Goal: Information Seeking & Learning: Learn about a topic

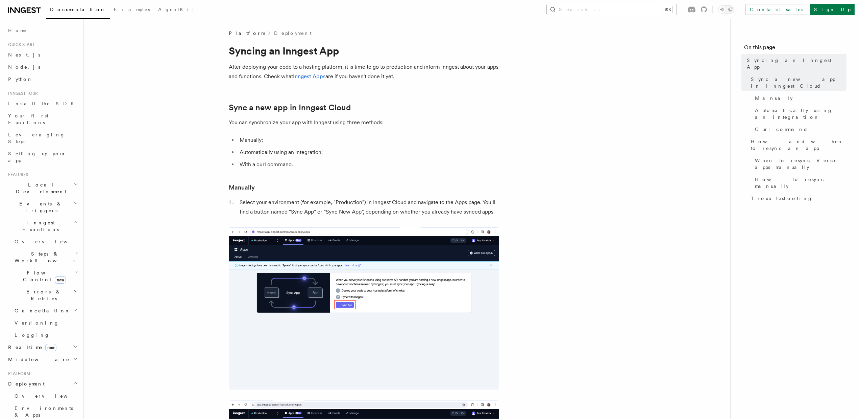
click at [668, 12] on button "Search... ⌘K" at bounding box center [612, 9] width 130 height 11
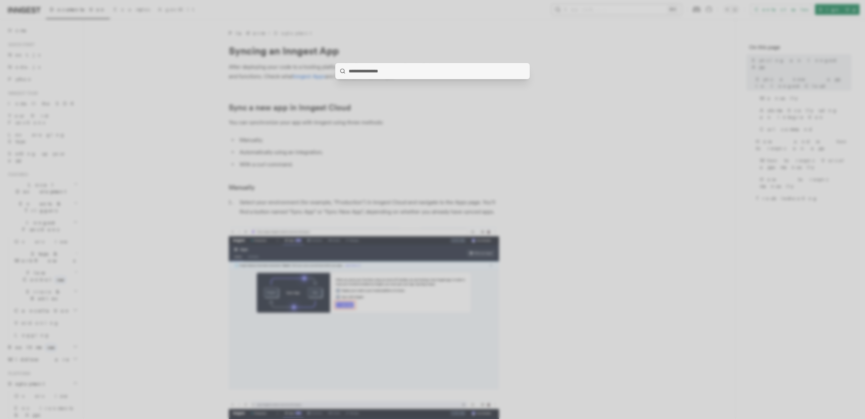
type input "**********"
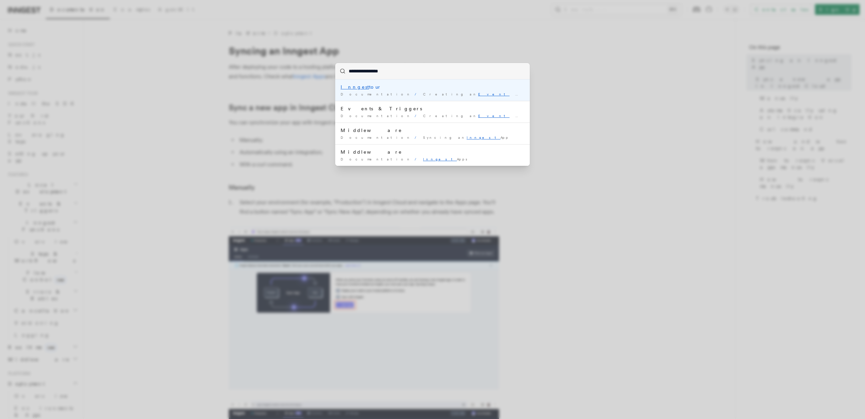
click at [425, 86] on div "Inngest tour" at bounding box center [433, 87] width 184 height 7
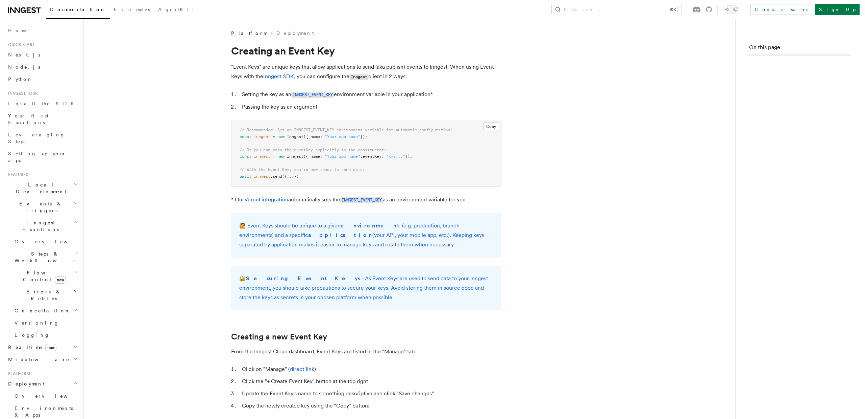
click at [425, 86] on article "Platform Deployment Creating an Event Key “Event Keys” are unique keys that all…" at bounding box center [410, 359] width 630 height 659
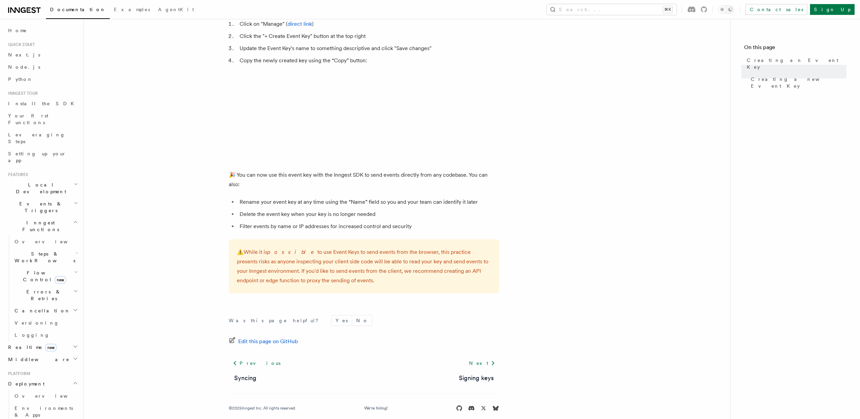
scroll to position [46, 0]
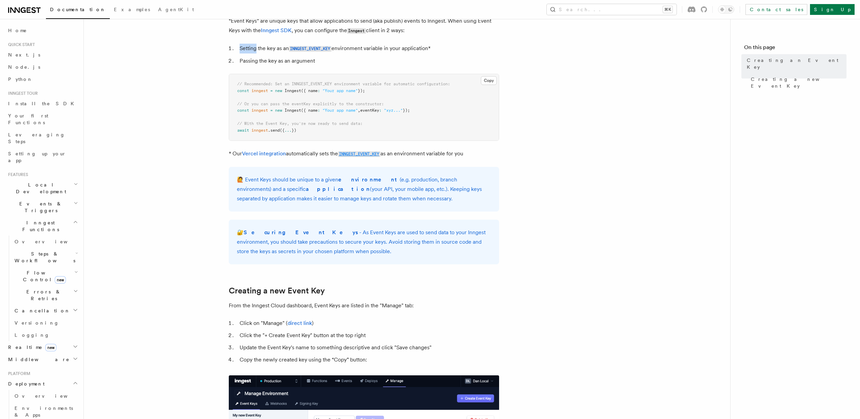
click at [357, 152] on code "INNGEST_EVENT_KEY" at bounding box center [359, 154] width 43 height 6
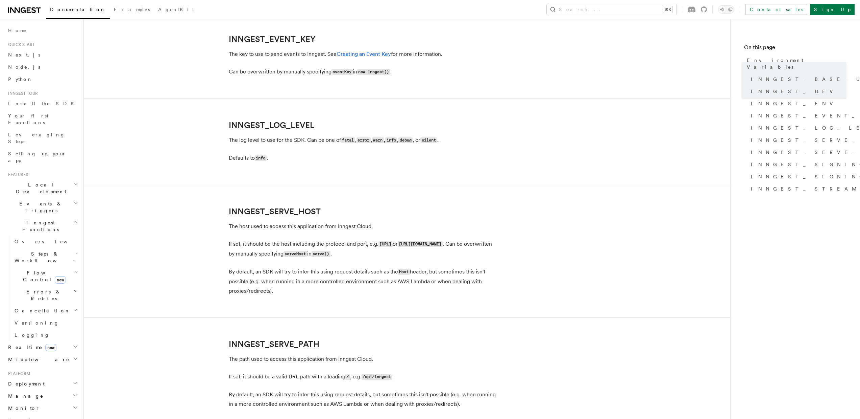
scroll to position [772, 0]
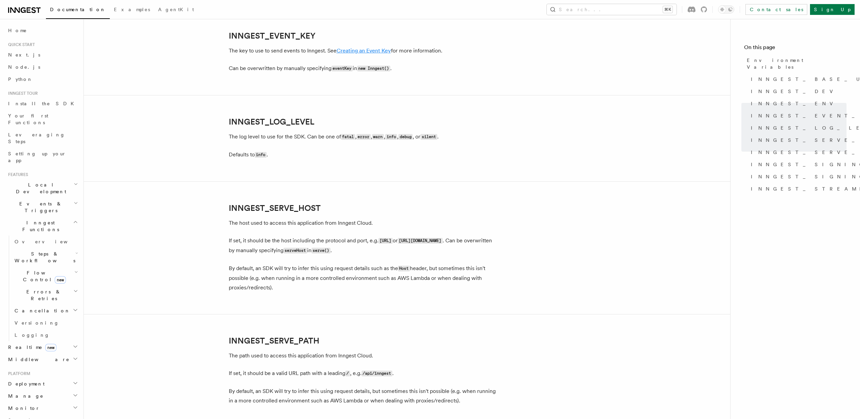
click at [365, 49] on link "Creating an Event Key" at bounding box center [364, 50] width 54 height 6
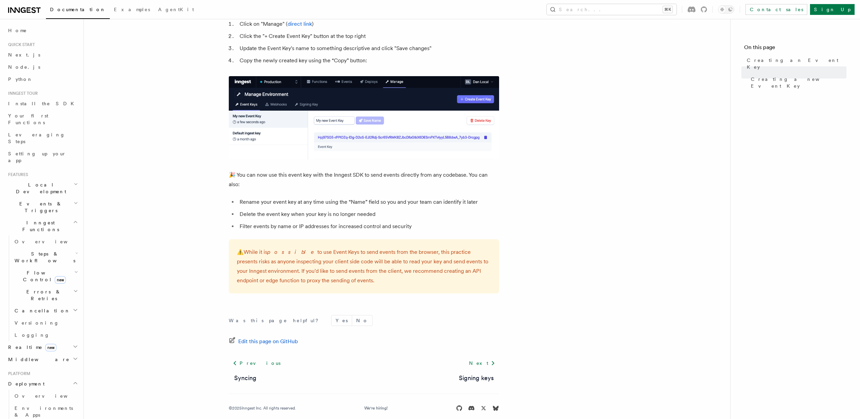
scroll to position [341, 0]
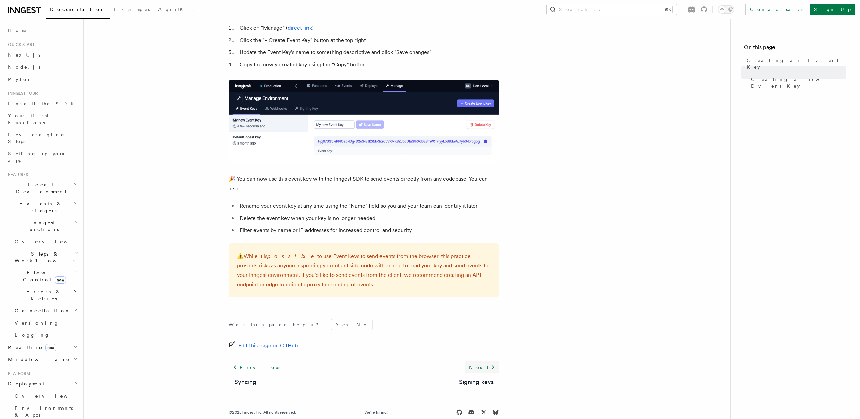
click at [489, 363] on icon at bounding box center [493, 367] width 8 height 8
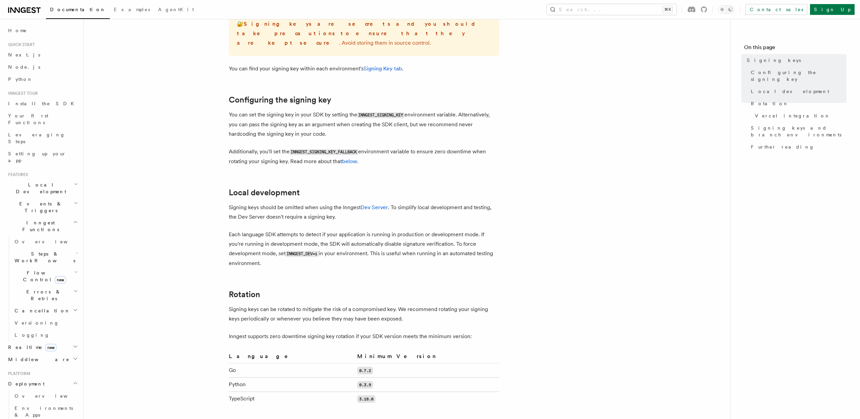
scroll to position [101, 0]
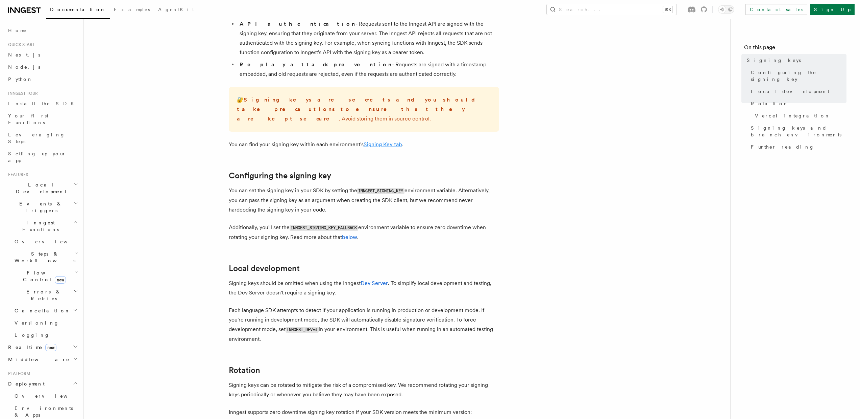
click at [383, 141] on link "Signing Key tab" at bounding box center [383, 144] width 39 height 6
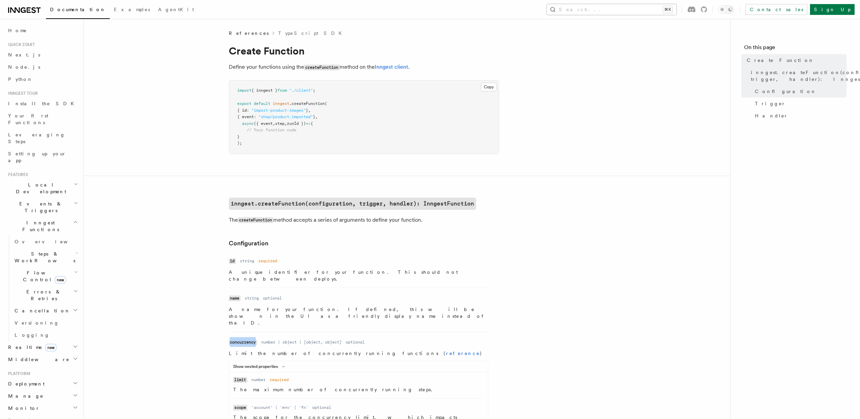
click at [628, 6] on button "Search... ⌘K" at bounding box center [612, 9] width 130 height 11
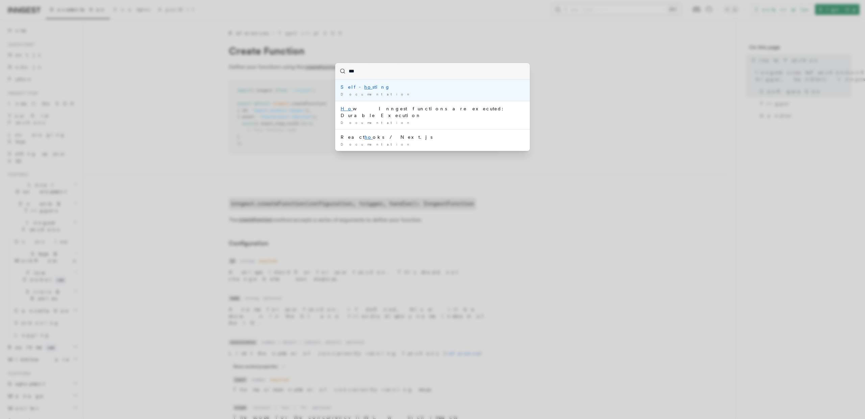
type input "****"
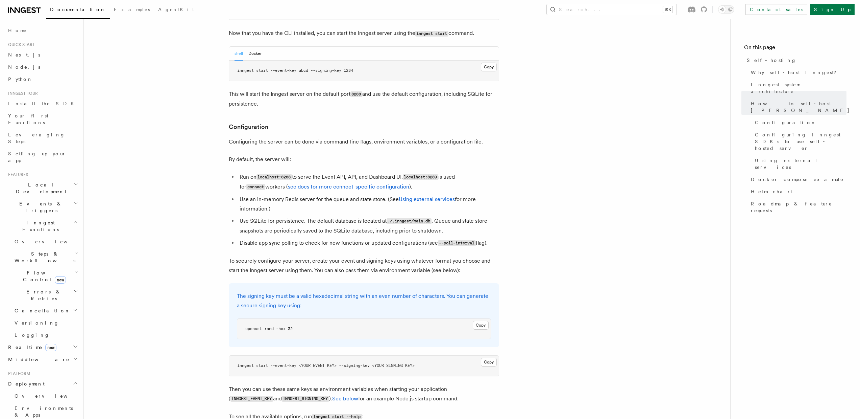
scroll to position [805, 0]
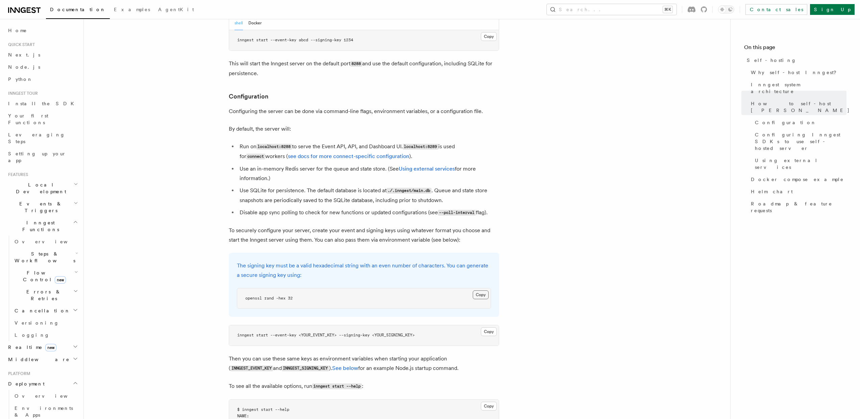
click at [474, 290] on button "Copy Copied" at bounding box center [481, 294] width 16 height 9
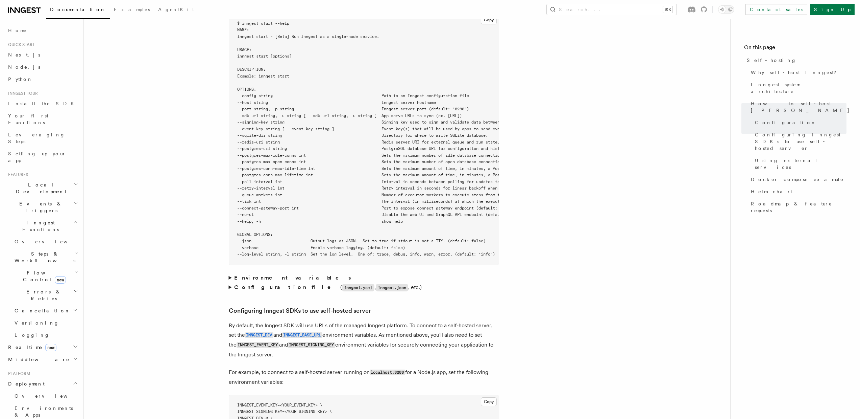
scroll to position [1233, 0]
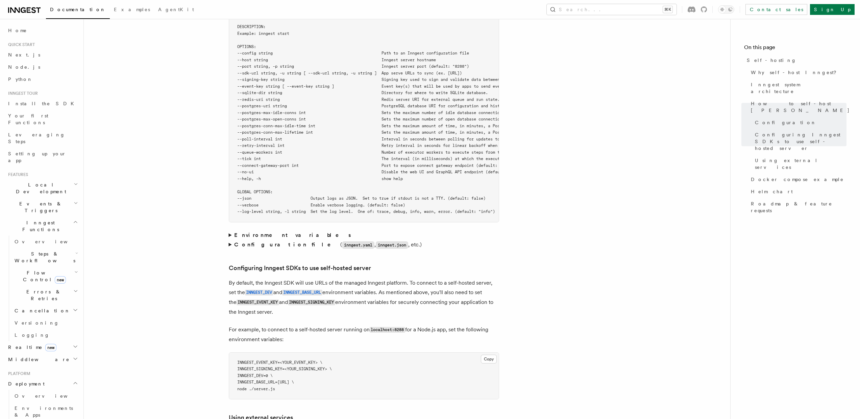
click at [252, 232] on strong "Environment variables" at bounding box center [293, 235] width 118 height 6
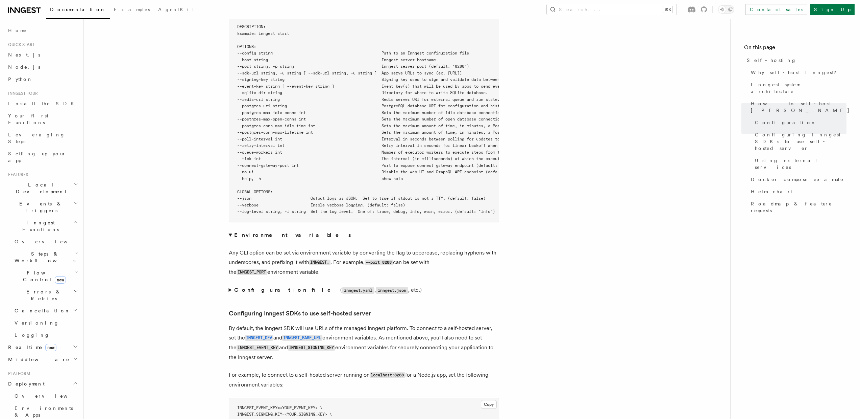
click at [236, 286] on strong "Configuration file" at bounding box center [287, 289] width 106 height 6
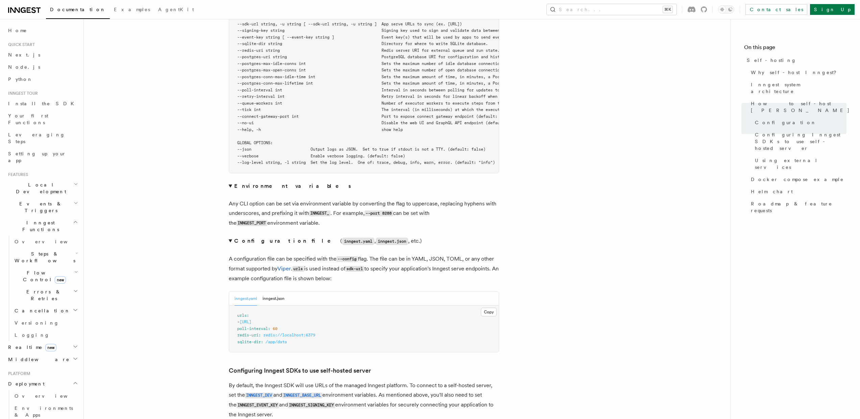
scroll to position [1287, 0]
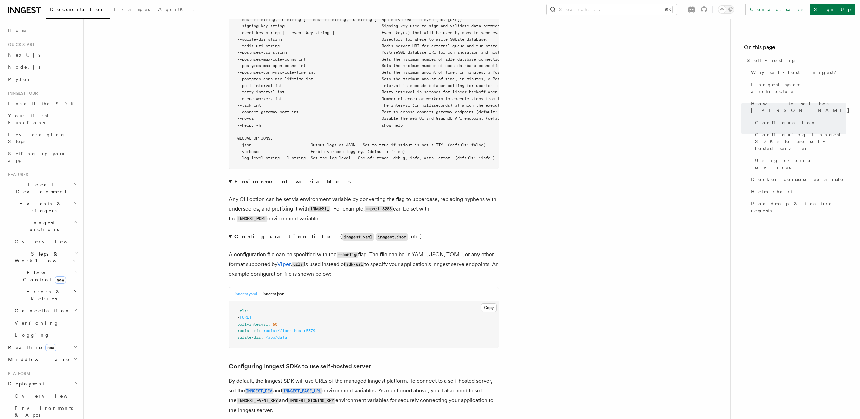
drag, startPoint x: 247, startPoint y: 305, endPoint x: 338, endPoint y: 307, distance: 90.6
click at [338, 307] on pre "urls : - http://localhost:3000/api/inngest poll-interval : 60 redis-uri : redis…" at bounding box center [364, 324] width 270 height 47
copy span "http://localhost:3000/api/inngest"
click at [272, 287] on button "inngest.json" at bounding box center [274, 294] width 22 height 14
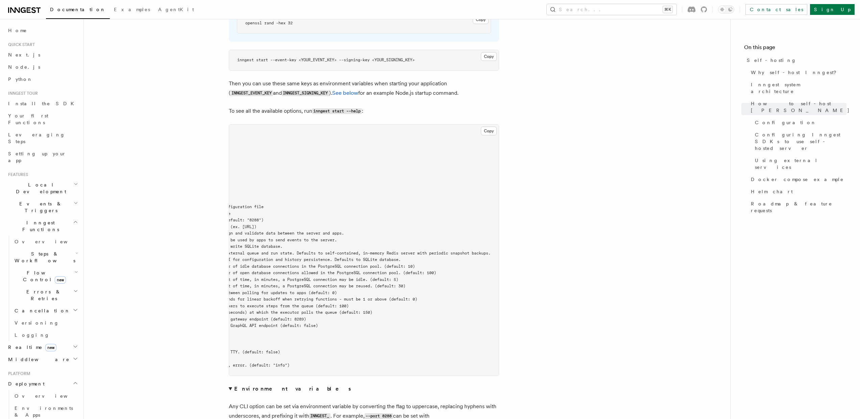
scroll to position [0, 0]
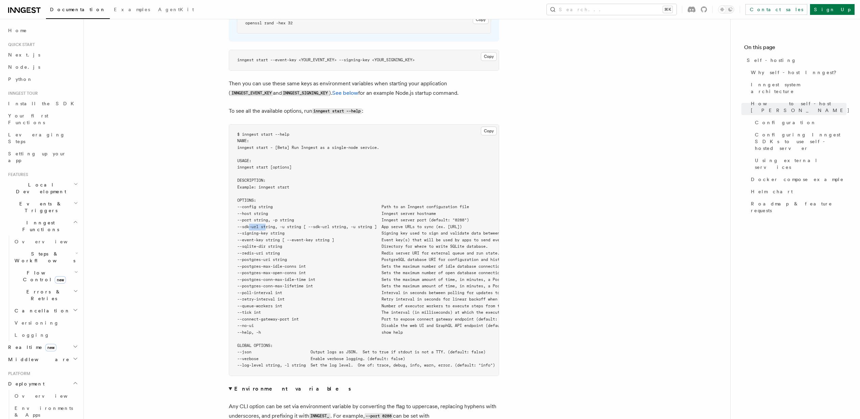
drag, startPoint x: 250, startPoint y: 211, endPoint x: 265, endPoint y: 211, distance: 15.9
click at [265, 224] on span "--sdk-url string, -u string [ --sdk-url string, -u string ] App serve URLs to s…" at bounding box center [349, 226] width 225 height 5
copy span "sdk-url"
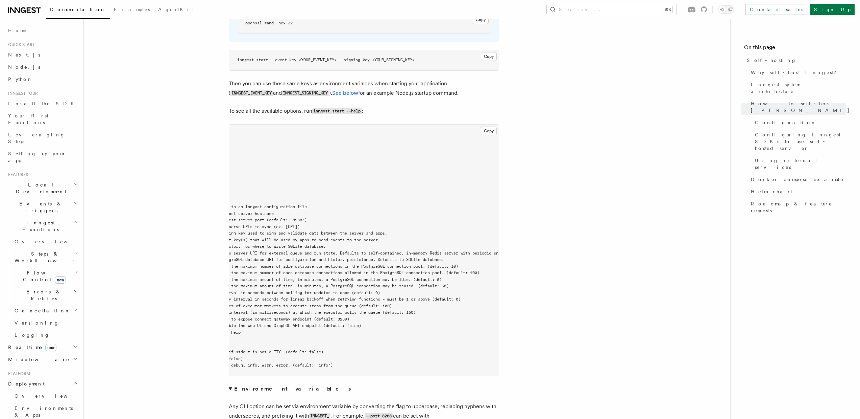
drag, startPoint x: 298, startPoint y: 209, endPoint x: 378, endPoint y: 211, distance: 80.1
click at [300, 224] on span "--sdk-url string, -u string [ --sdk-url string, -u string ] App serve URLs to s…" at bounding box center [187, 226] width 225 height 5
copy span "http://localhost:3000/api/inngest"
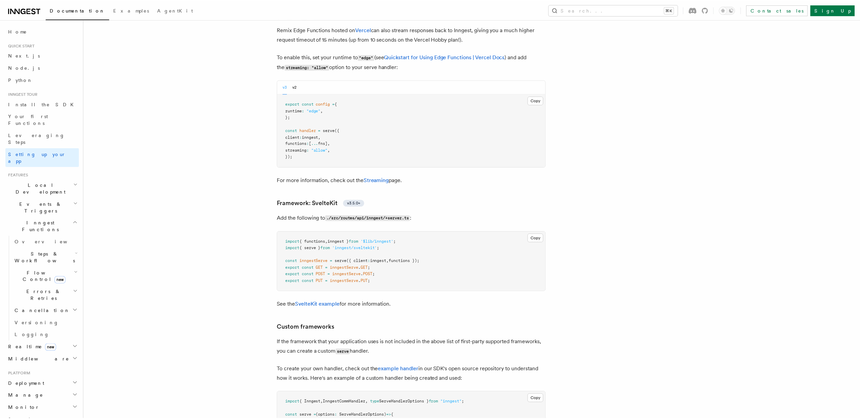
scroll to position [5146, 0]
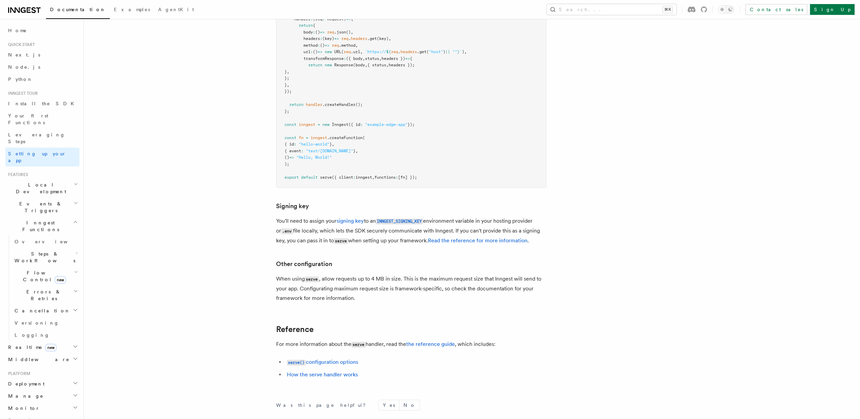
scroll to position [5605, 0]
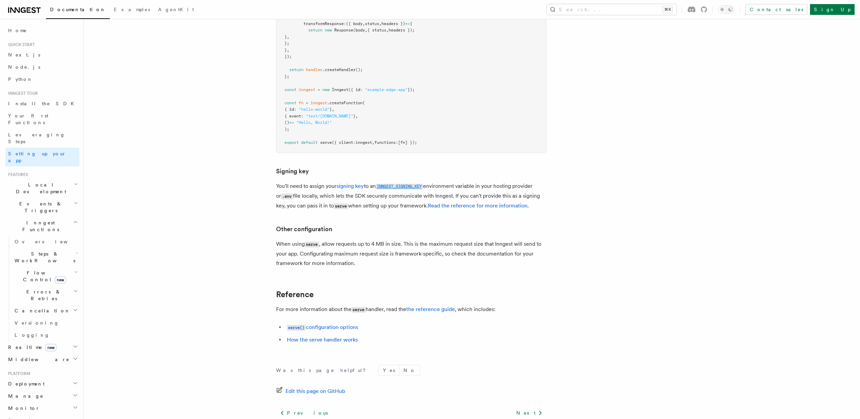
click at [419, 184] on code "INNGEST_SIGNING_KEY" at bounding box center [399, 187] width 47 height 6
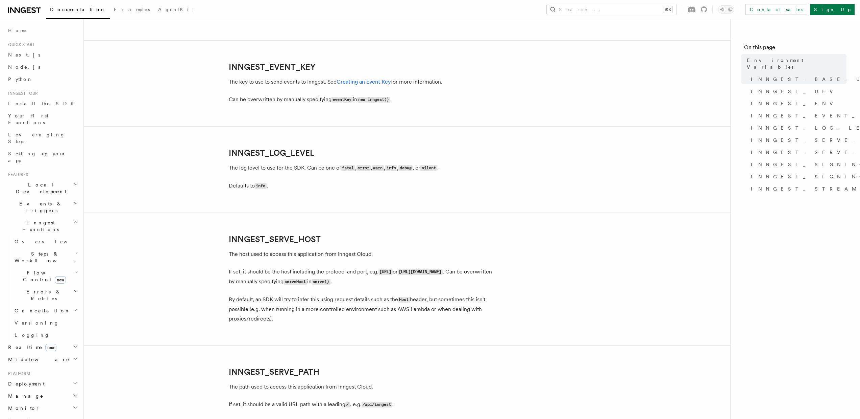
click at [419, 172] on article "References TypeScript SDK Using the SDK Environment Variables You can set envir…" at bounding box center [407, 86] width 625 height 1594
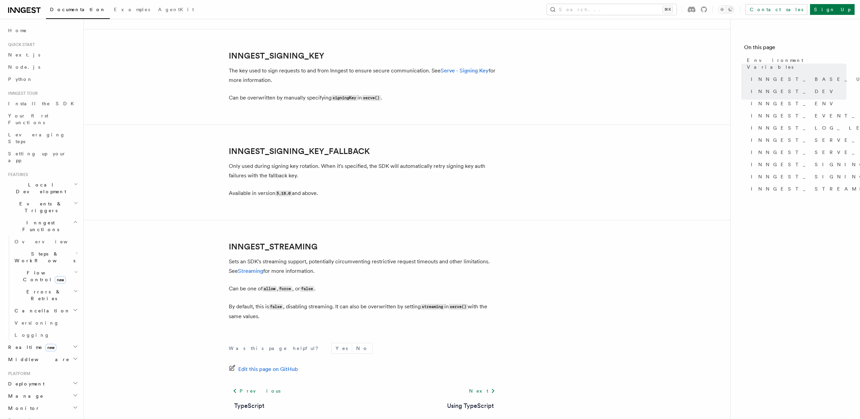
scroll to position [1190, 0]
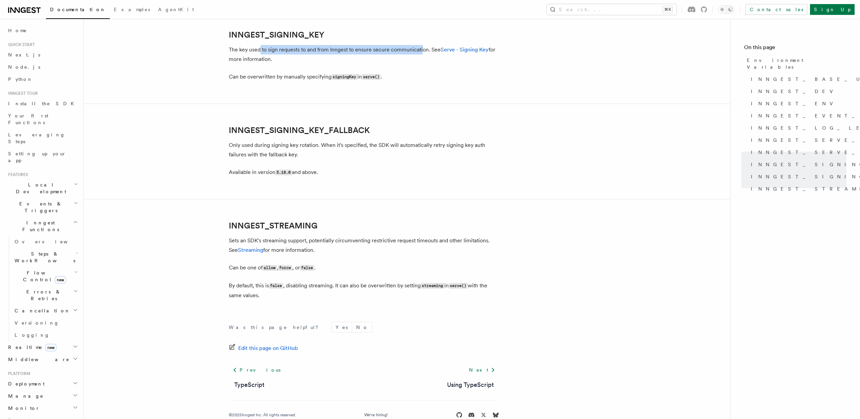
drag, startPoint x: 259, startPoint y: 51, endPoint x: 420, endPoint y: 56, distance: 161.0
click at [420, 56] on p "The key used to sign requests to and from Inngest to ensure secure communicatio…" at bounding box center [364, 54] width 270 height 19
click at [464, 51] on link "Serve - Signing Key" at bounding box center [465, 49] width 48 height 6
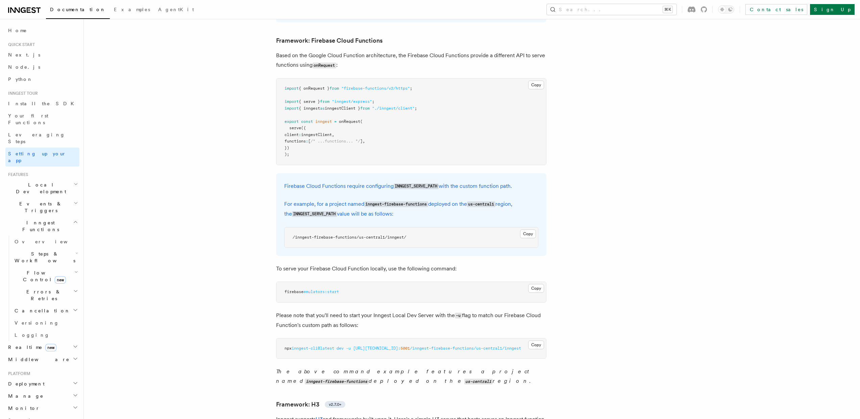
scroll to position [2740, 0]
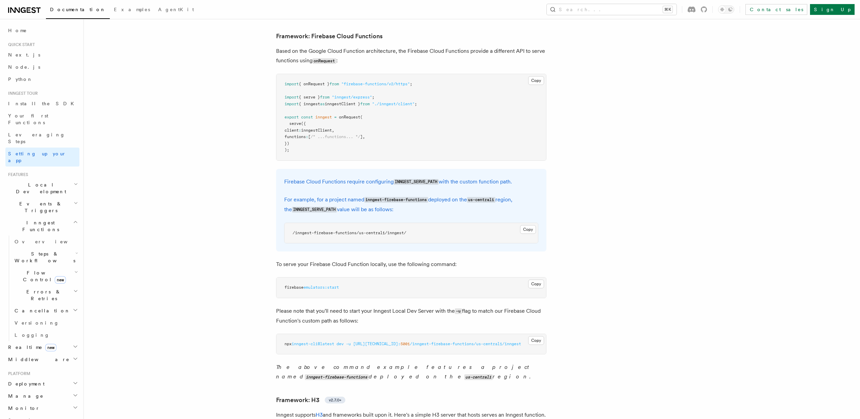
click at [416, 179] on code "INNGEST_SERVE_PATH" at bounding box center [416, 182] width 45 height 6
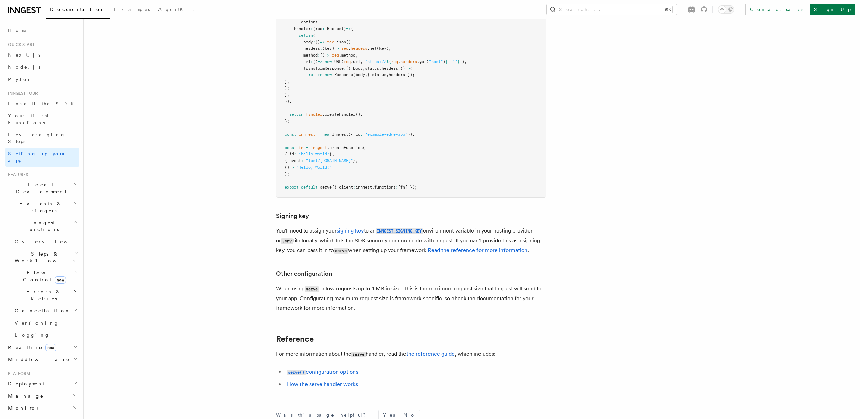
scroll to position [5556, 0]
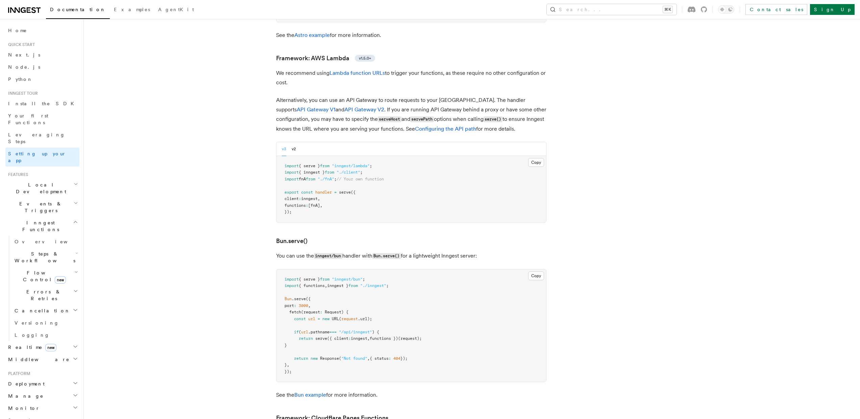
scroll to position [724, 0]
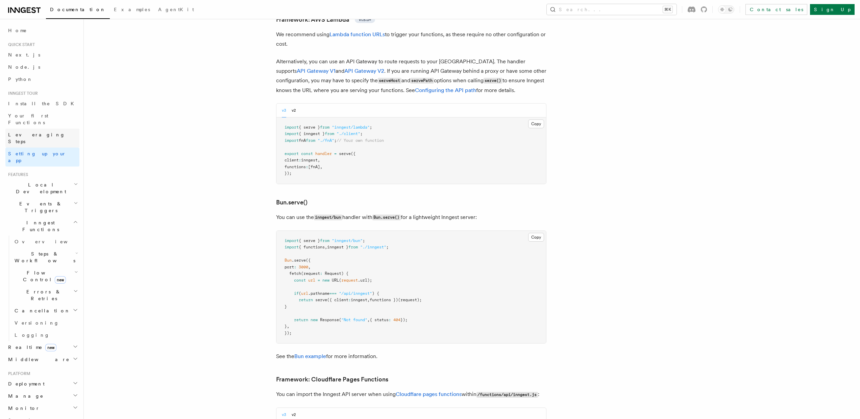
click at [32, 132] on link "Leveraging Steps" at bounding box center [42, 137] width 74 height 19
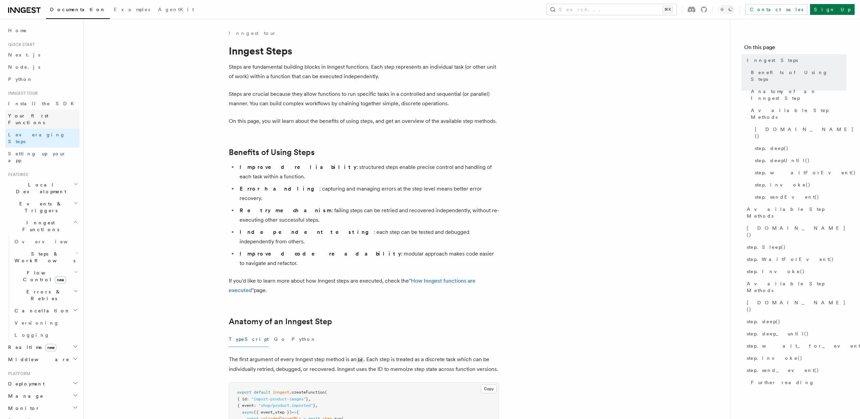
click at [28, 113] on span "Your first Functions" at bounding box center [28, 119] width 40 height 12
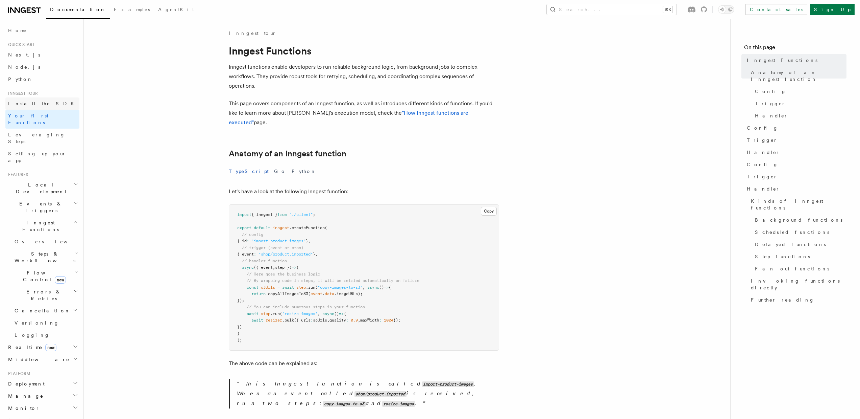
click at [21, 102] on span "Install the SDK" at bounding box center [43, 103] width 70 height 5
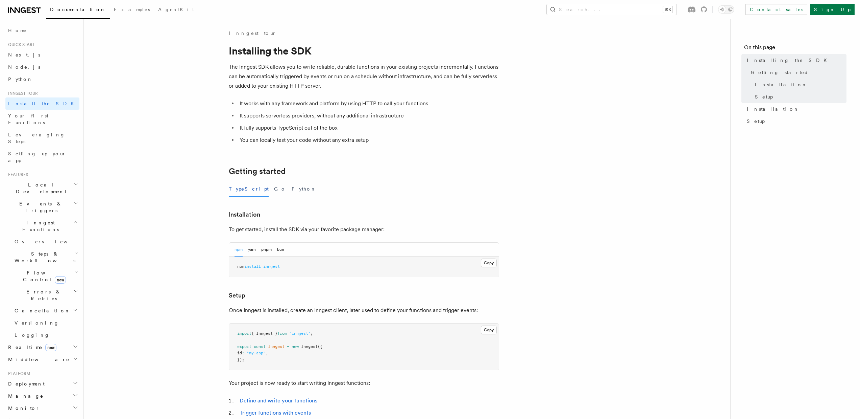
scroll to position [4, 0]
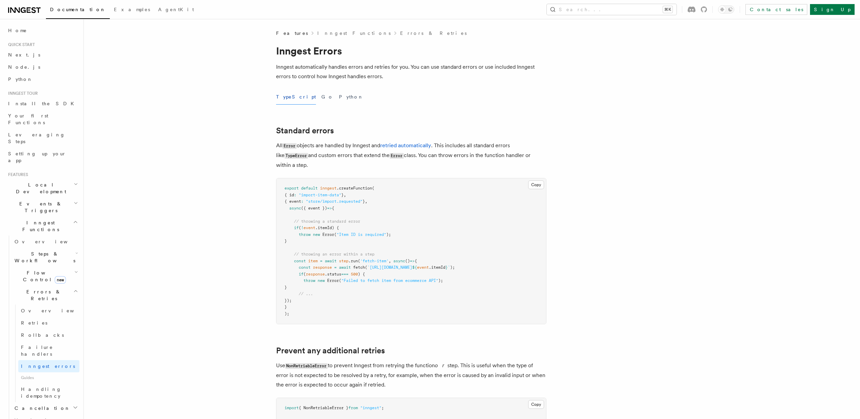
scroll to position [206, 0]
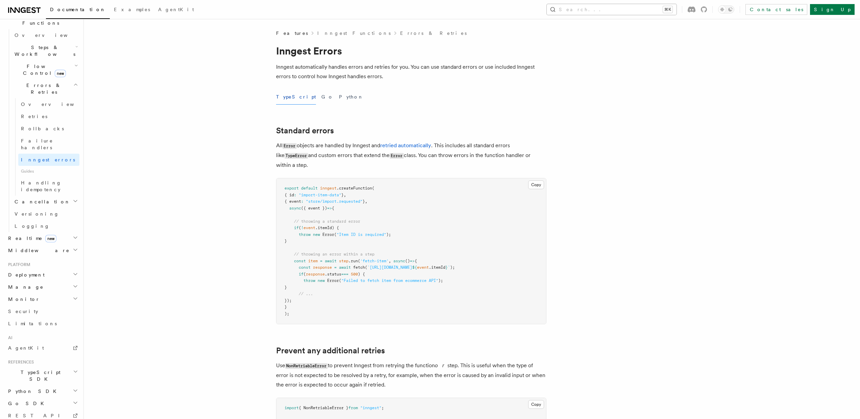
click at [616, 8] on button "Search... ⌘K" at bounding box center [612, 9] width 130 height 11
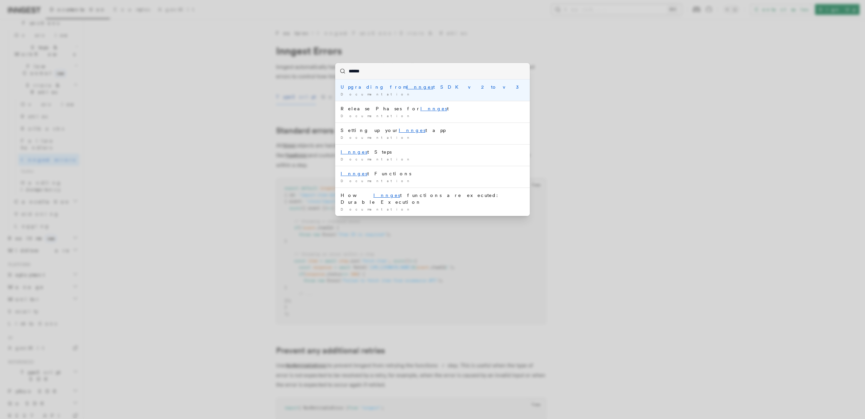
type input "*******"
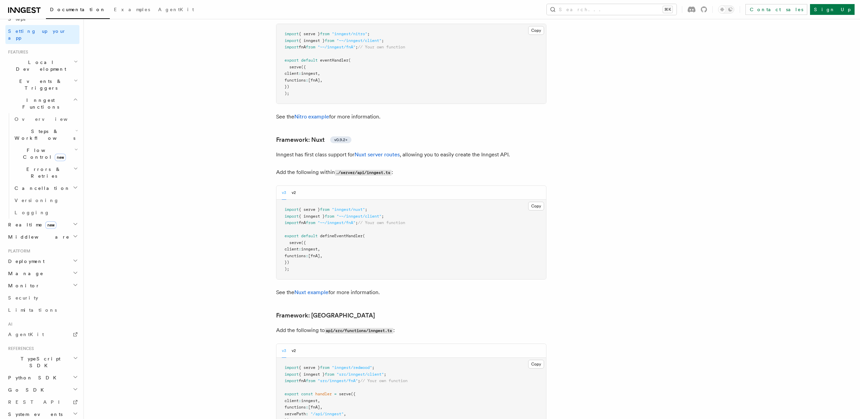
scroll to position [5648, 0]
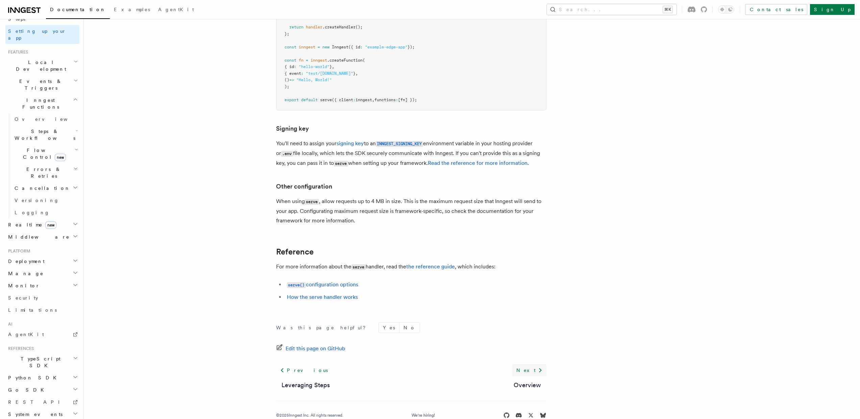
click at [532, 364] on link "Next" at bounding box center [530, 370] width 34 height 12
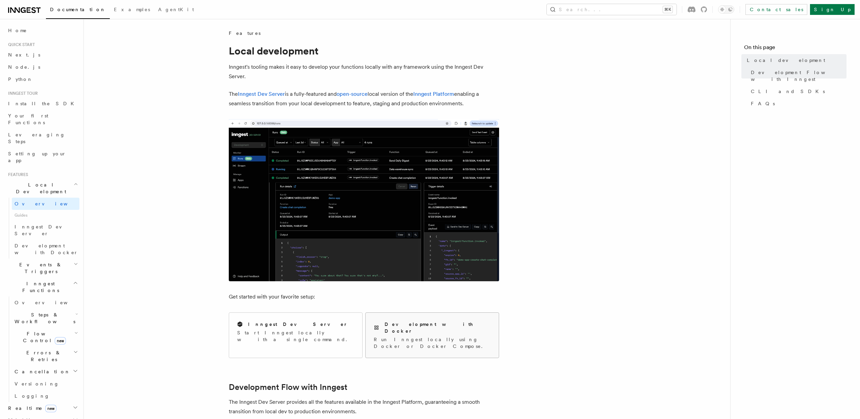
click at [414, 336] on p "Run Inngest locally using Docker or Docker Compose." at bounding box center [432, 343] width 117 height 14
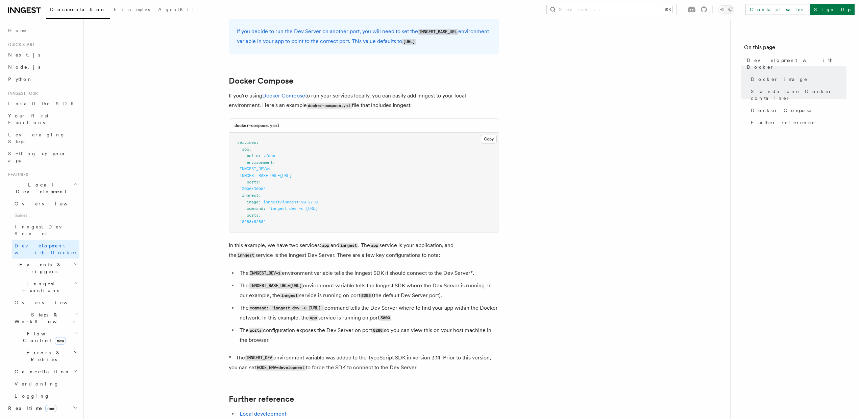
scroll to position [431, 0]
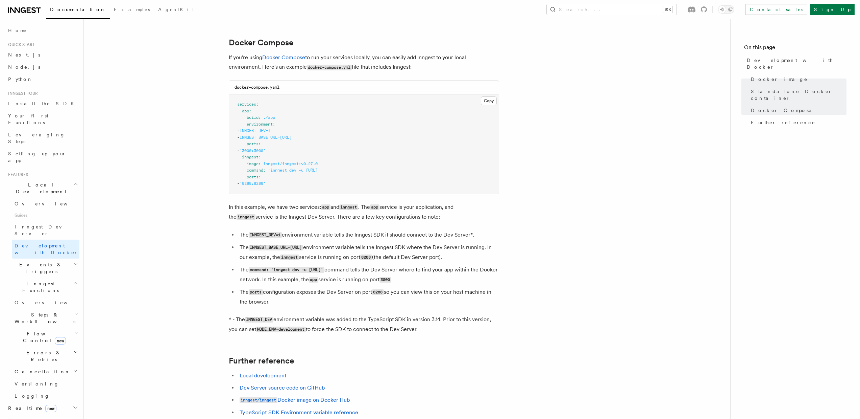
drag, startPoint x: 257, startPoint y: 140, endPoint x: 376, endPoint y: 139, distance: 119.0
click at [376, 139] on pre "services : app : build : ./app environment : - INNGEST_DEV=1 - INNGEST_BASE_URL…" at bounding box center [364, 143] width 270 height 99
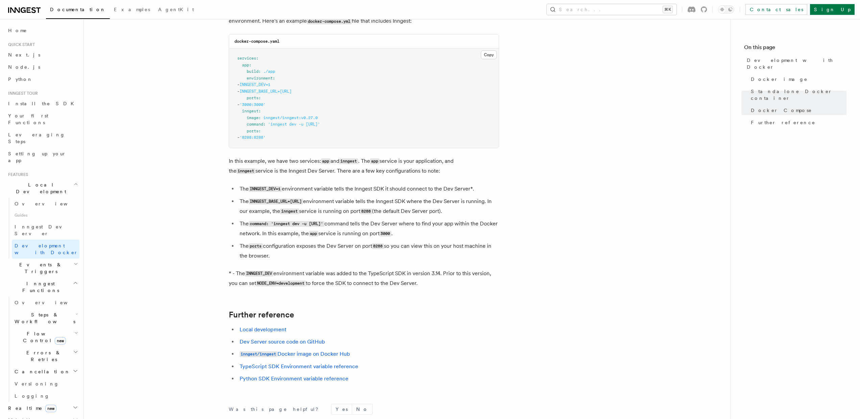
scroll to position [577, 0]
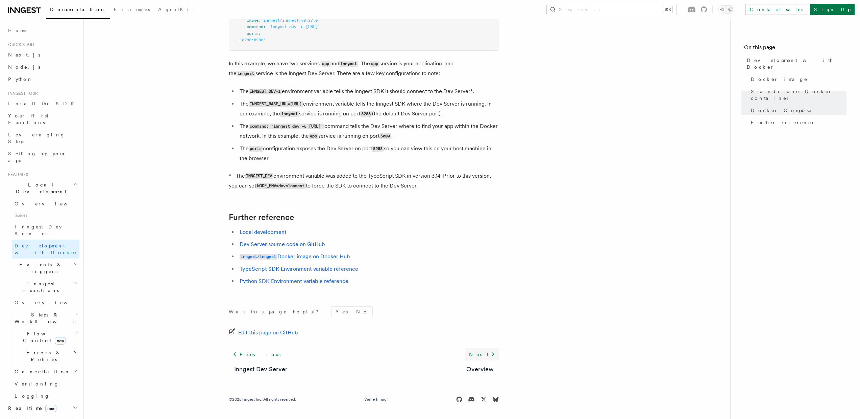
click at [486, 350] on link "Next" at bounding box center [482, 354] width 34 height 12
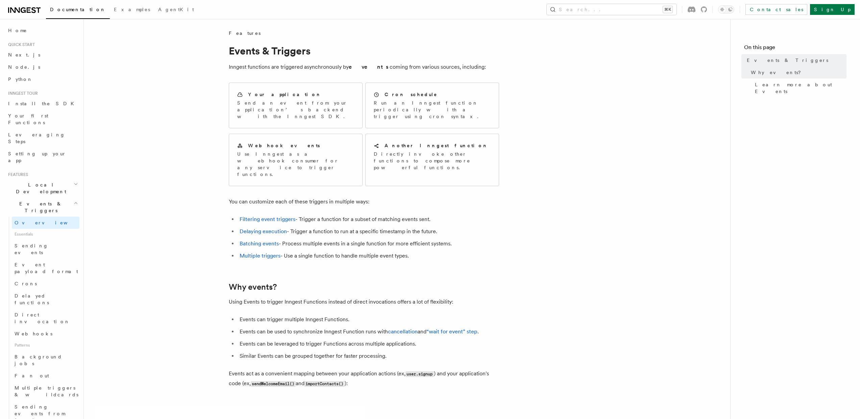
scroll to position [302, 0]
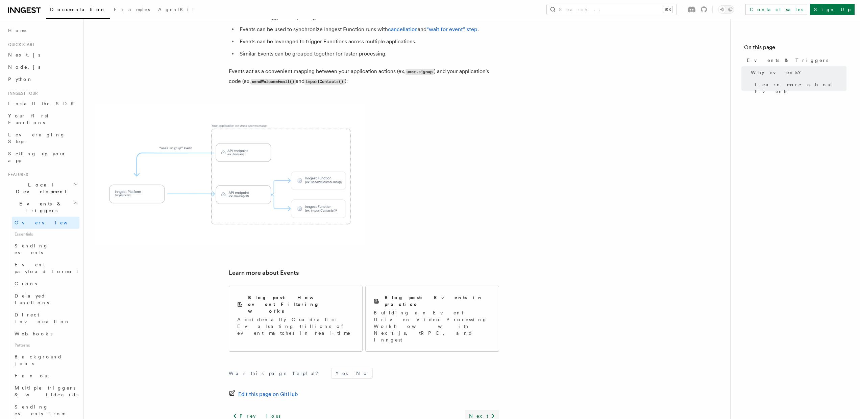
click at [481, 409] on link "Next" at bounding box center [482, 415] width 34 height 12
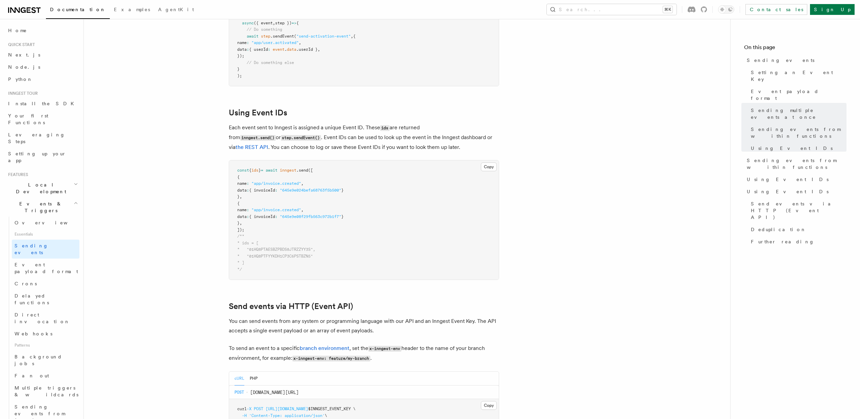
scroll to position [1135, 0]
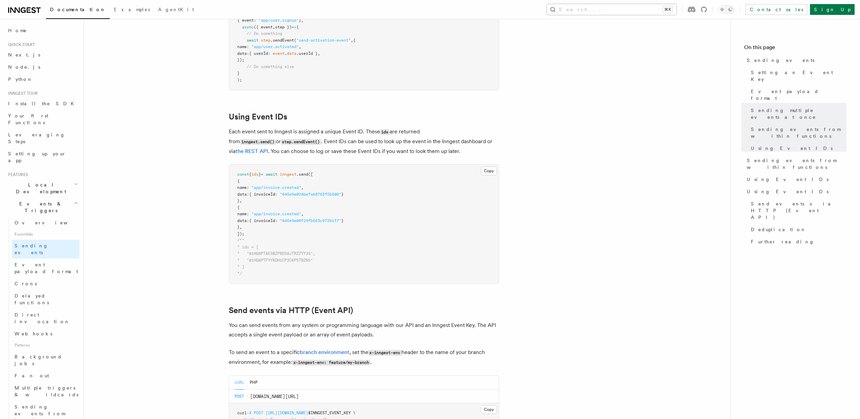
click at [623, 13] on button "Search... ⌘K" at bounding box center [612, 9] width 130 height 11
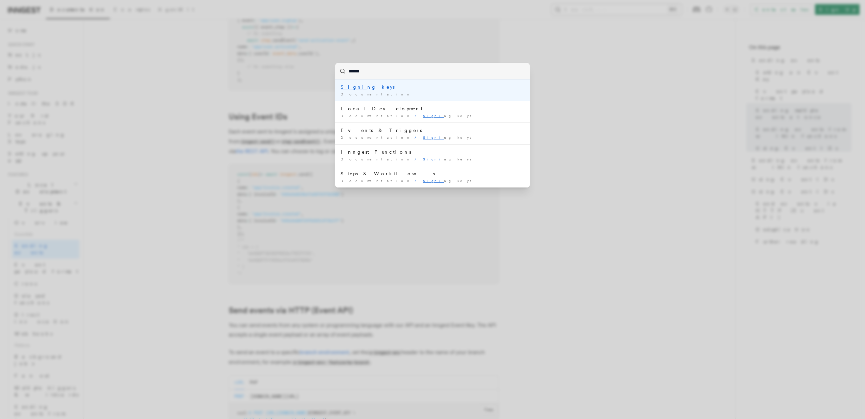
type input "*******"
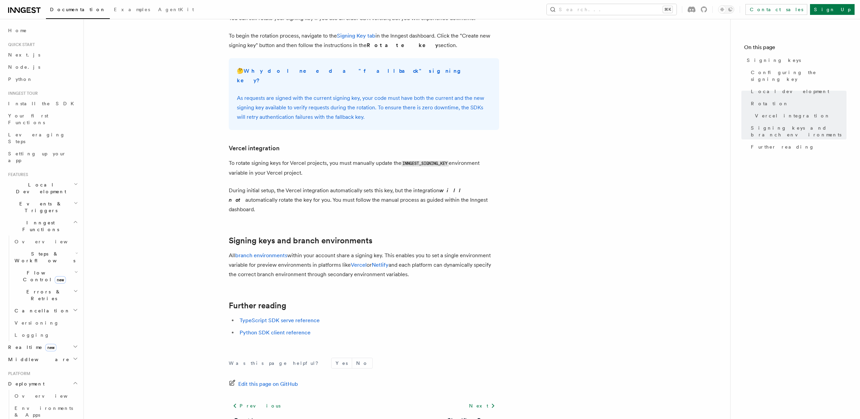
scroll to position [603, 0]
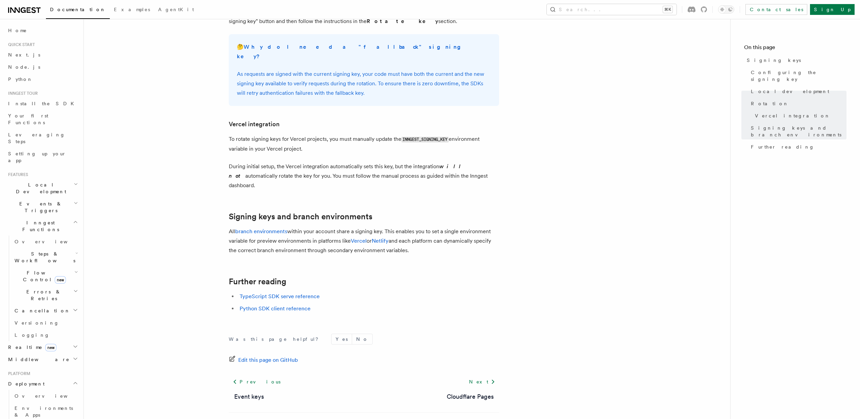
click at [454, 227] on p "All branch environments within your account share a signing key. This enables y…" at bounding box center [364, 241] width 270 height 28
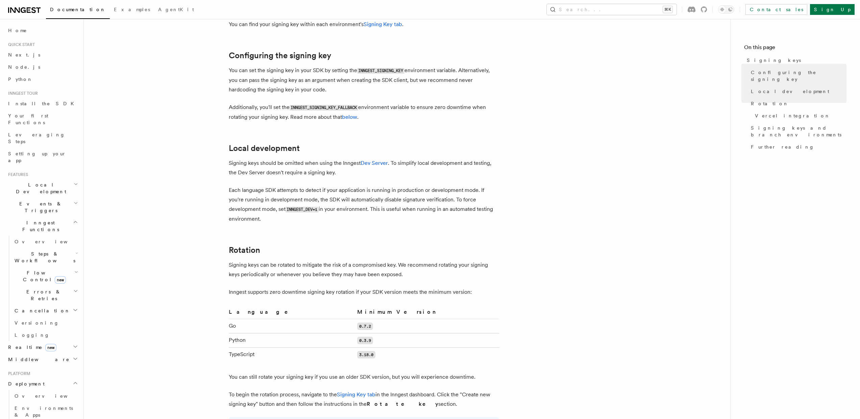
scroll to position [194, 0]
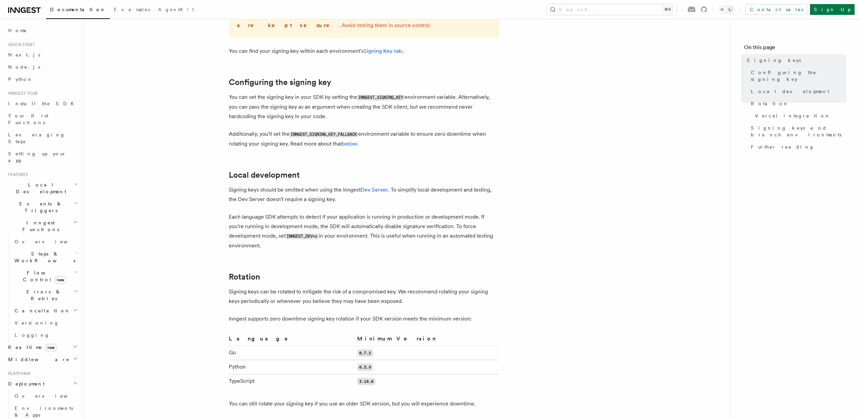
click at [342, 132] on code "INNGEST_SIGNING_KEY_FALLBACK" at bounding box center [324, 135] width 69 height 6
click at [488, 145] on article "Platform Deployment Signing keys Inngest uses signing keys to secure communicat…" at bounding box center [407, 345] width 625 height 1020
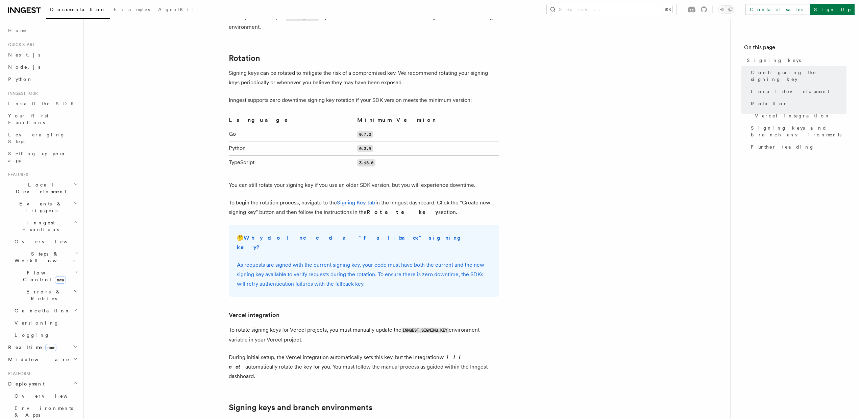
scroll to position [566, 0]
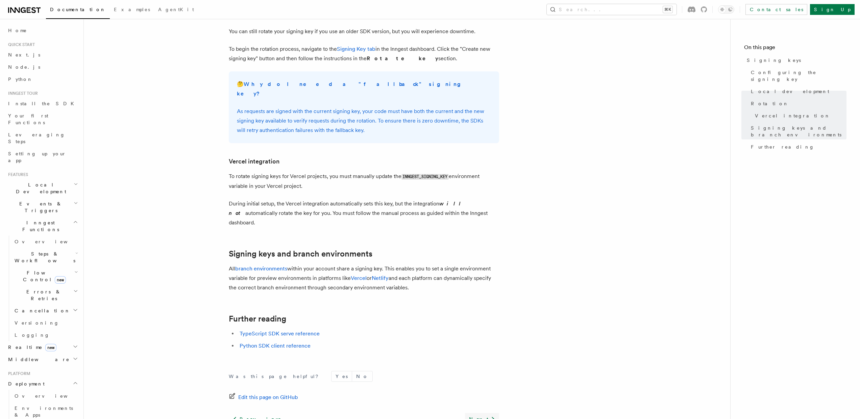
click at [481, 412] on link "Next" at bounding box center [482, 418] width 34 height 12
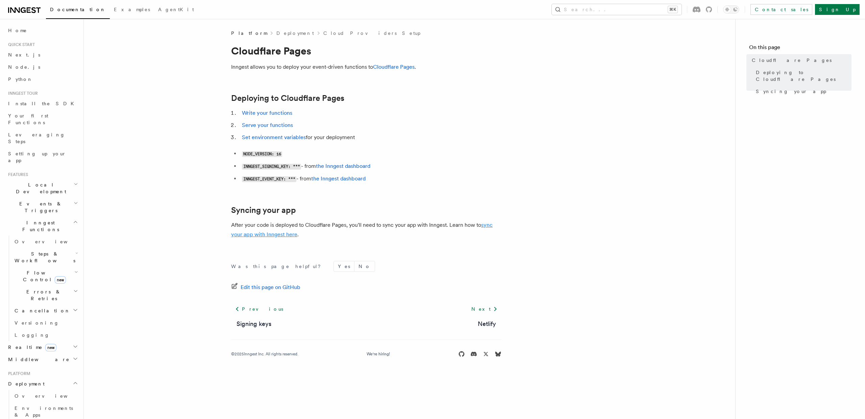
click at [291, 236] on link "sync your app with Inngest here" at bounding box center [362, 229] width 262 height 16
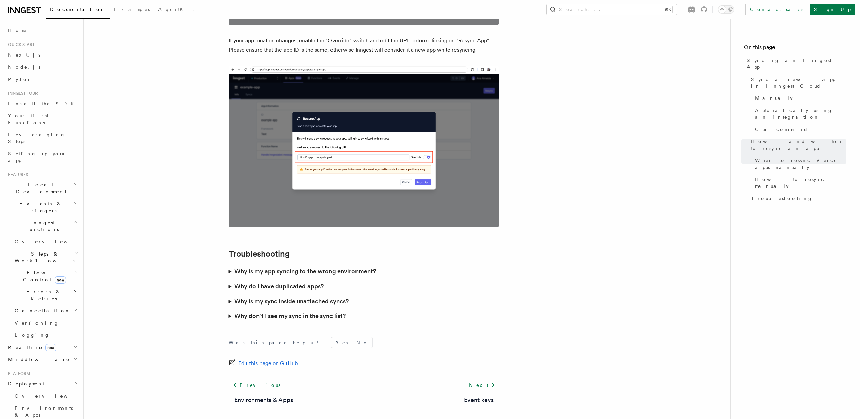
scroll to position [1814, 0]
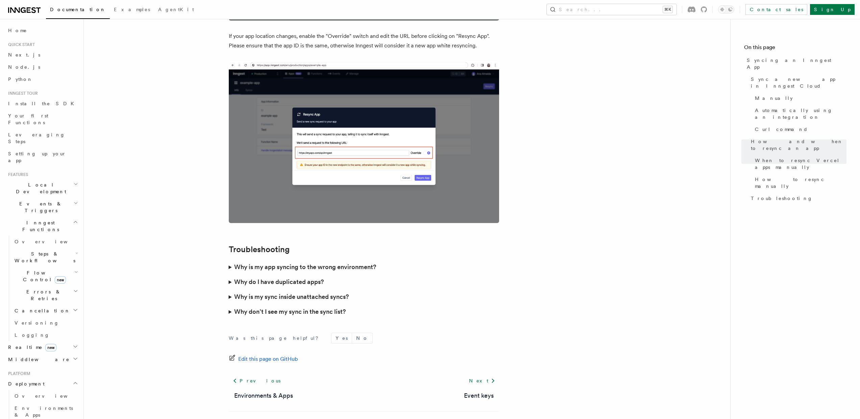
click at [315, 262] on h3 "Why is my app syncing to the wrong environment?" at bounding box center [305, 266] width 142 height 9
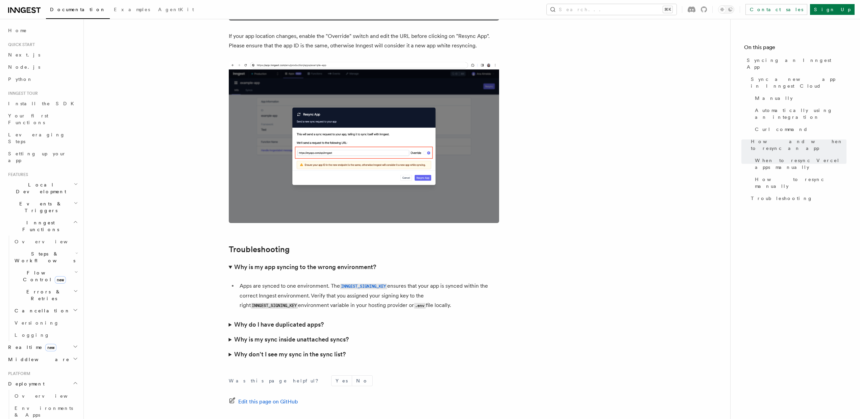
click at [297, 319] on h3 "Why do I have duplicated apps?" at bounding box center [279, 323] width 90 height 9
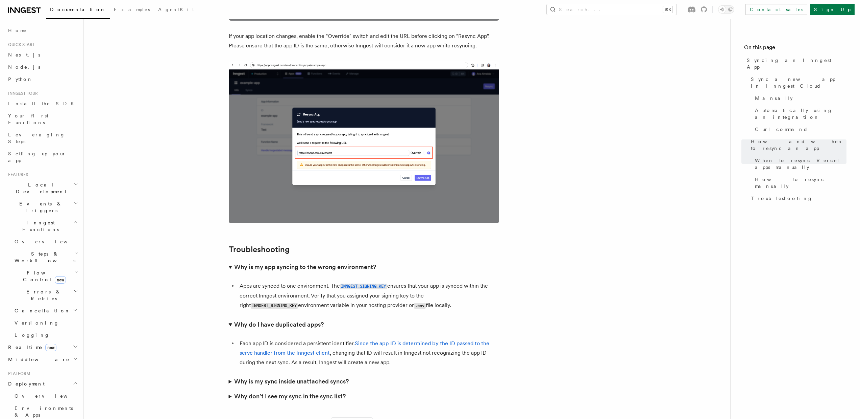
click at [309, 374] on summary "Why is my sync inside unattached syncs?" at bounding box center [364, 381] width 270 height 15
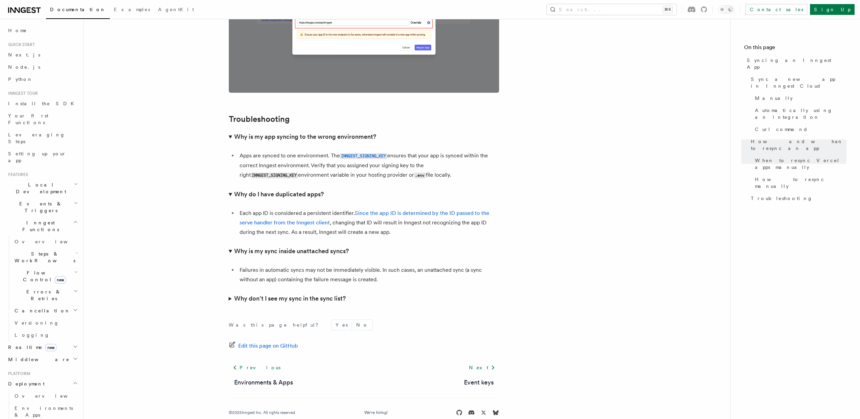
scroll to position [1936, 0]
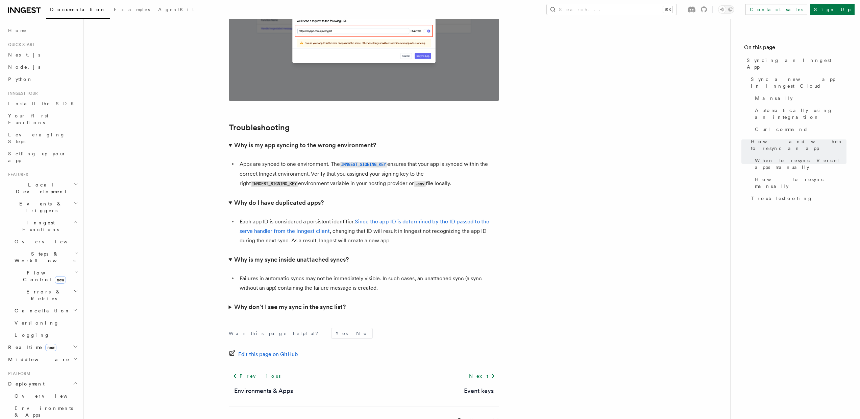
click at [312, 302] on h3 "Why don’t I see my sync in the sync list?" at bounding box center [290, 306] width 112 height 9
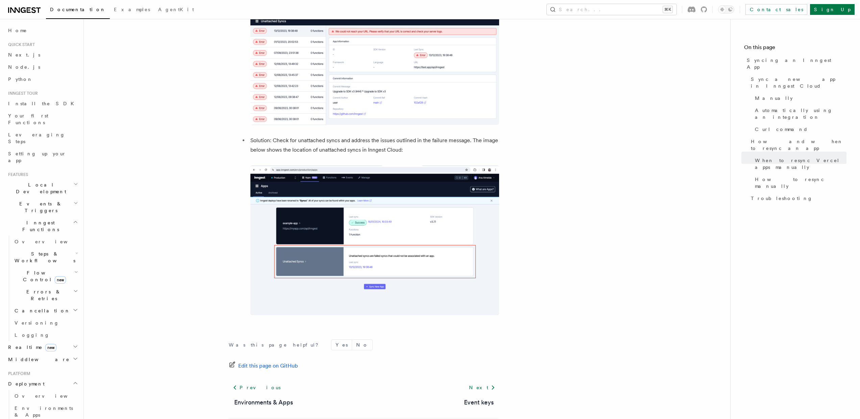
scroll to position [2567, 0]
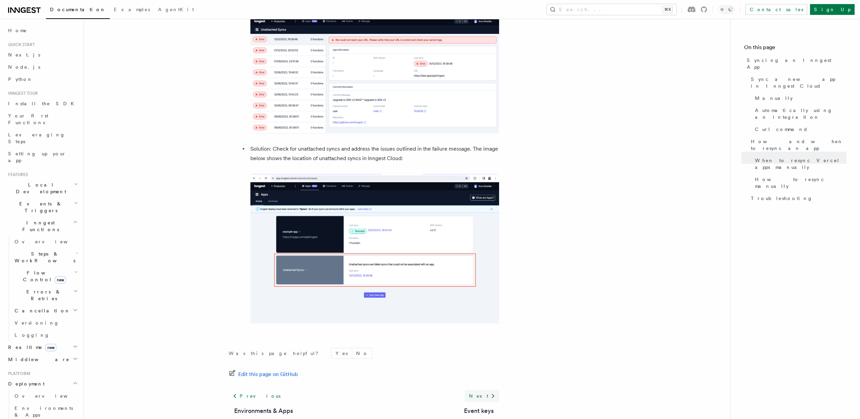
click at [494, 391] on icon at bounding box center [493, 395] width 8 height 8
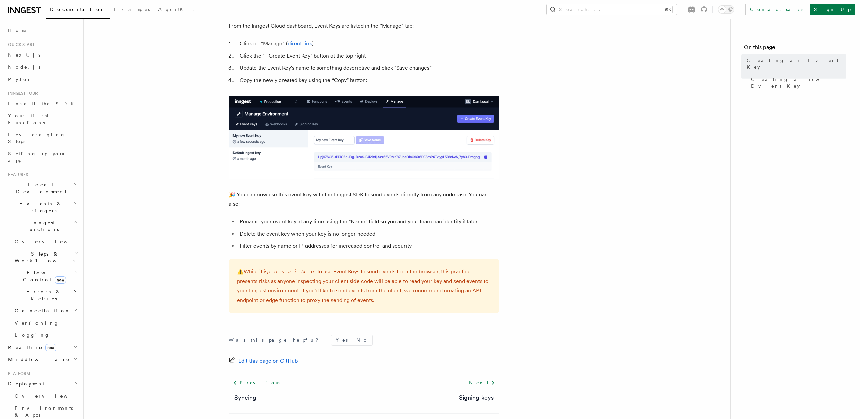
scroll to position [345, 0]
